Goal: Information Seeking & Learning: Learn about a topic

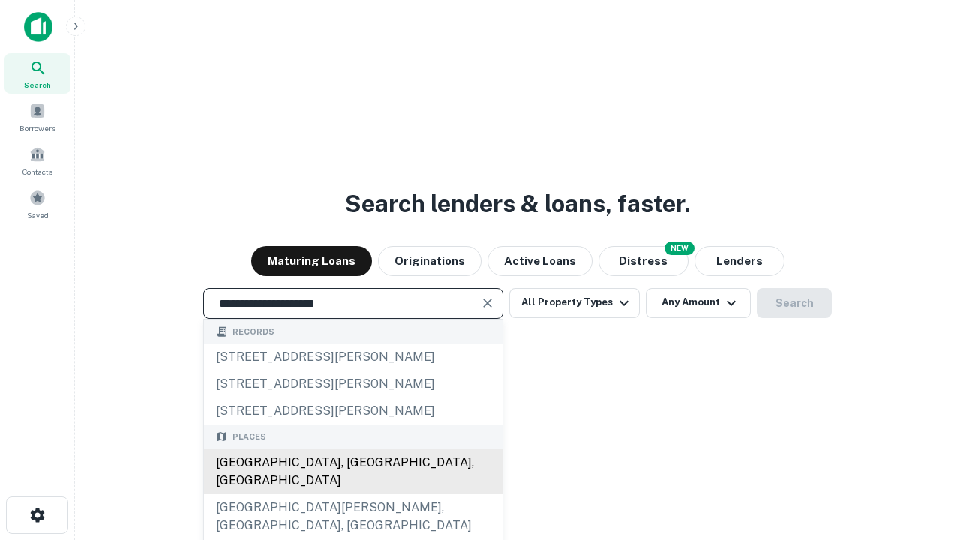
click at [353, 494] on div "Santa Monica, CA, USA" at bounding box center [353, 471] width 299 height 45
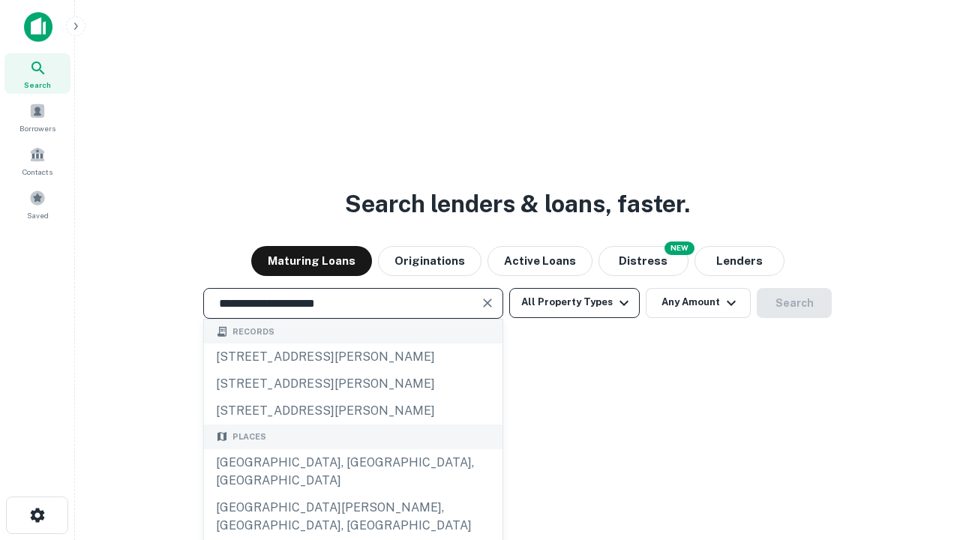
click at [575, 302] on button "All Property Types" at bounding box center [574, 303] width 131 height 30
type input "**********"
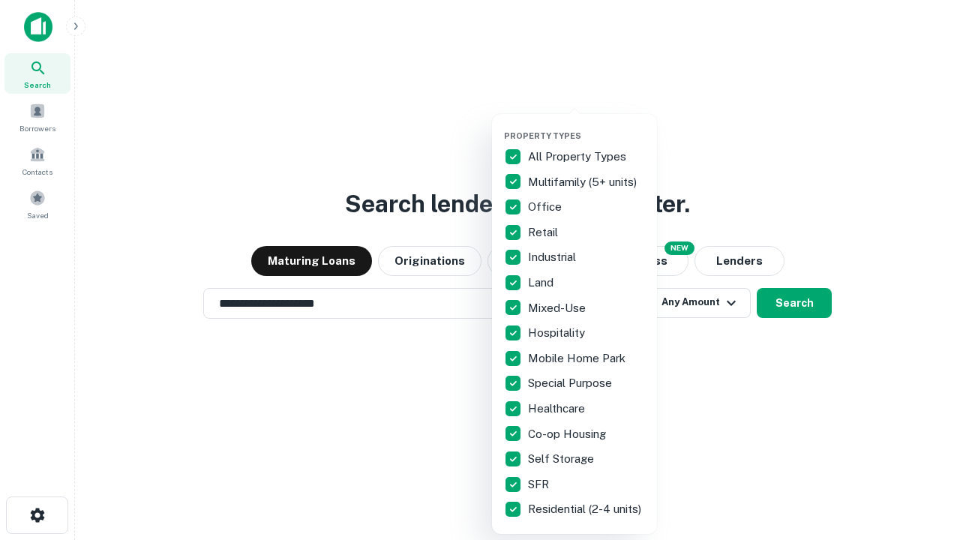
click at [587, 126] on button "button" at bounding box center [586, 126] width 165 height 1
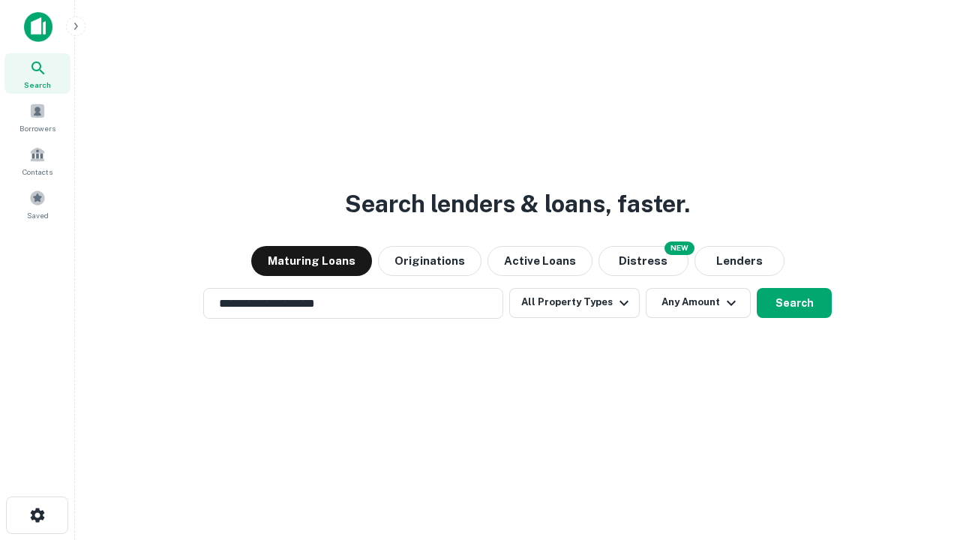
scroll to position [9, 181]
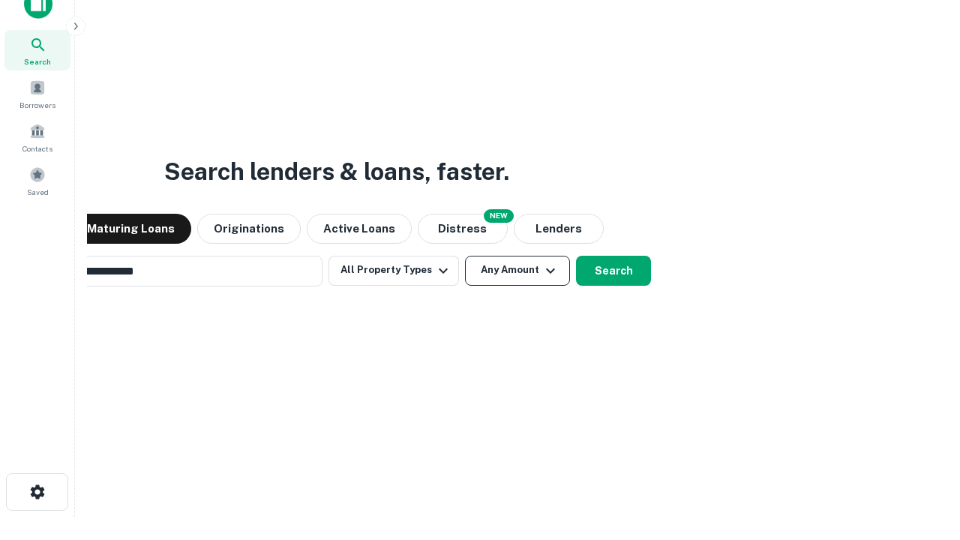
click at [465, 256] on button "Any Amount" at bounding box center [517, 271] width 105 height 30
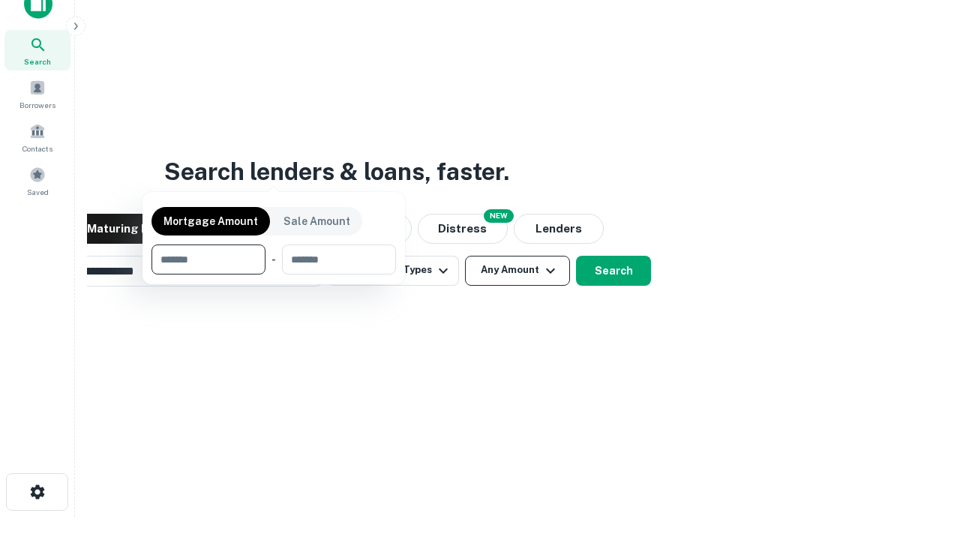
scroll to position [24, 0]
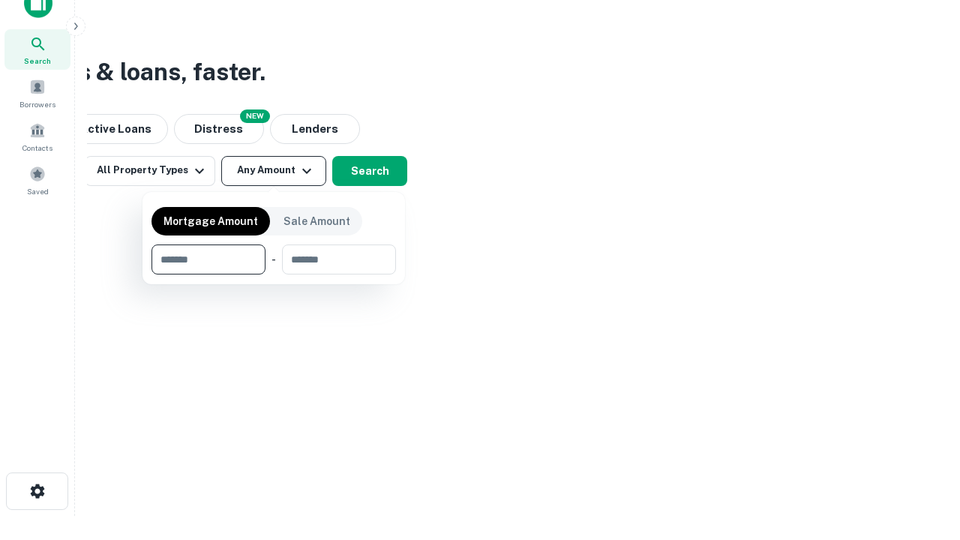
type input "*******"
click at [274, 275] on button "button" at bounding box center [274, 275] width 245 height 1
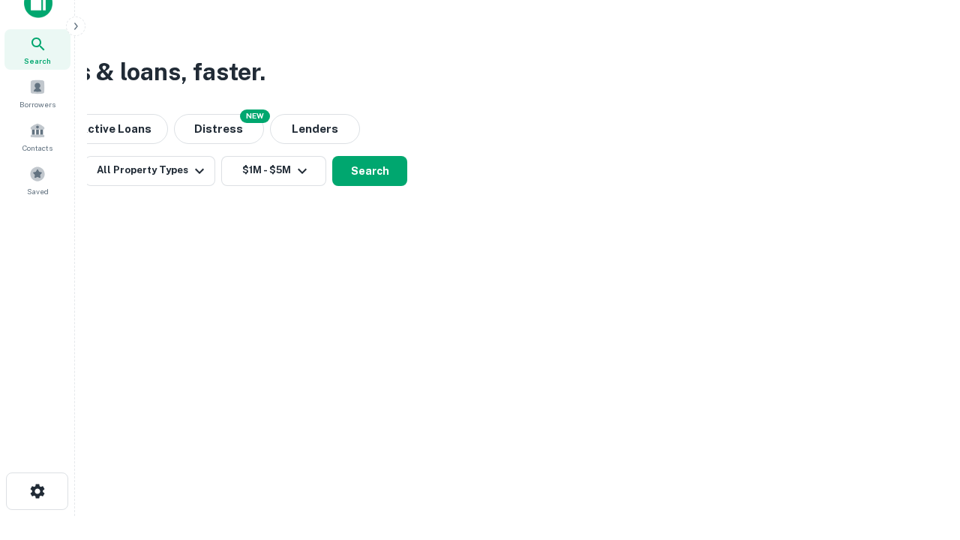
scroll to position [23, 0]
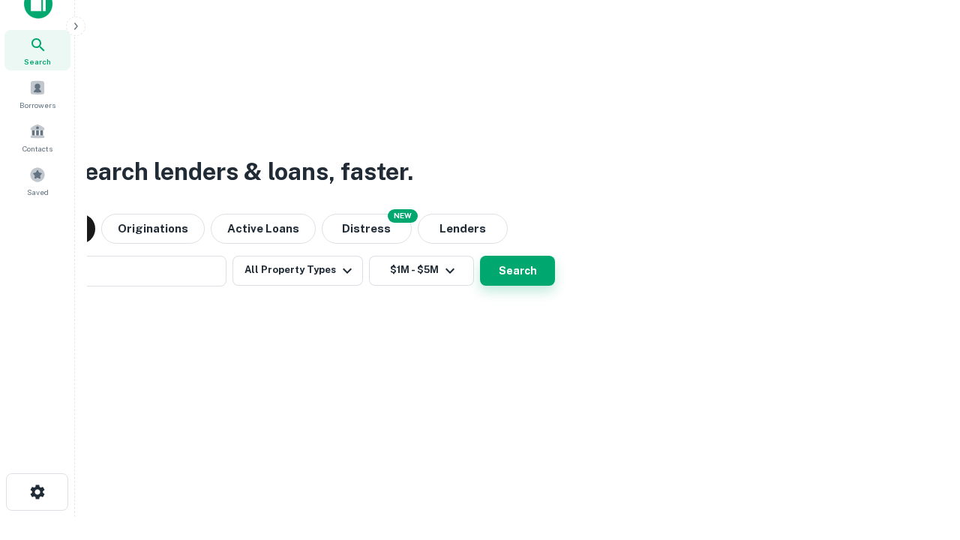
click at [480, 256] on button "Search" at bounding box center [517, 271] width 75 height 30
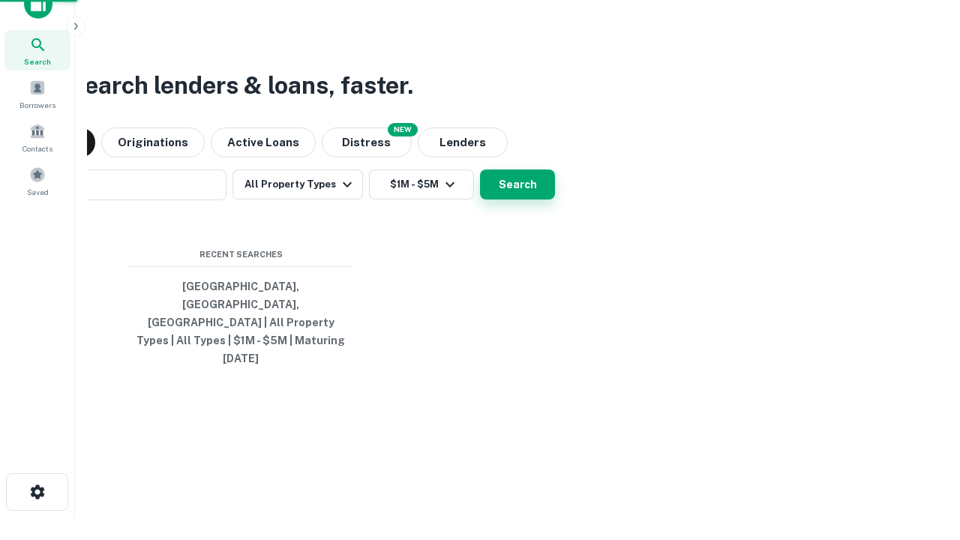
scroll to position [24, 0]
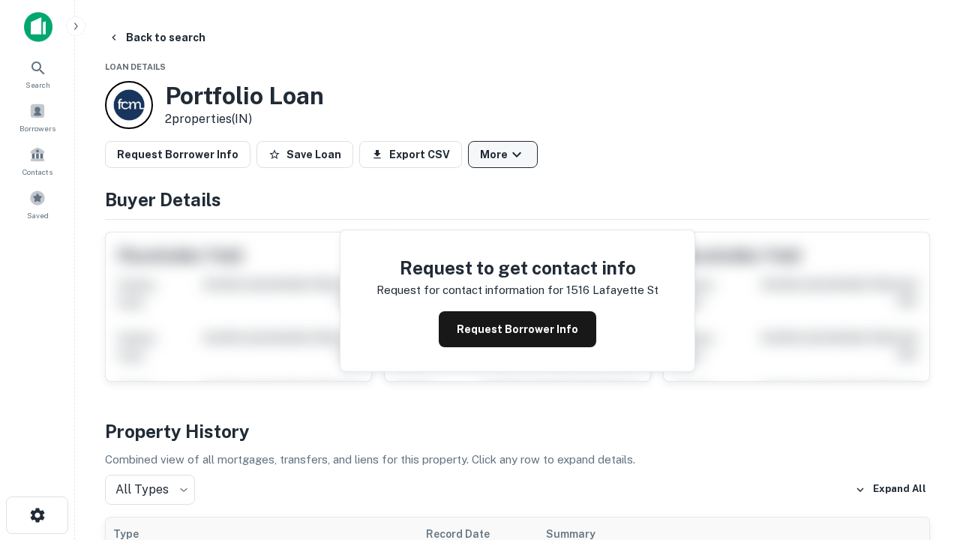
click at [503, 155] on button "More" at bounding box center [503, 154] width 70 height 27
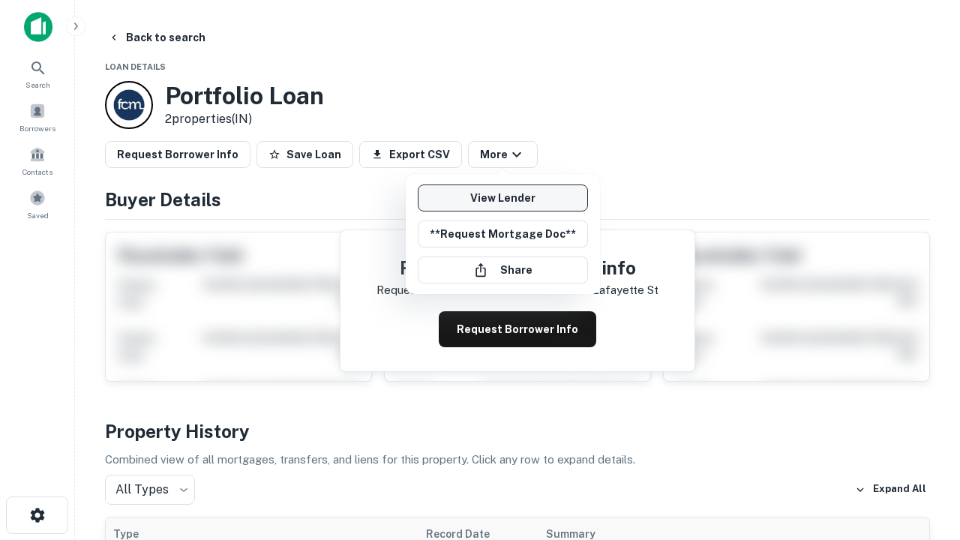
click at [503, 198] on link "View Lender" at bounding box center [503, 198] width 170 height 27
